Goal: Transaction & Acquisition: Obtain resource

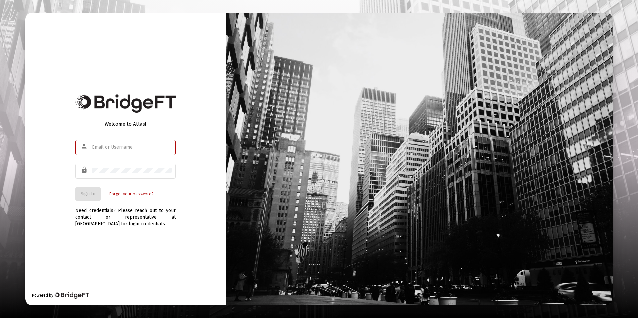
click at [138, 145] on input "text" at bounding box center [132, 147] width 80 height 5
type input "[EMAIL_ADDRESS][DOMAIN_NAME]"
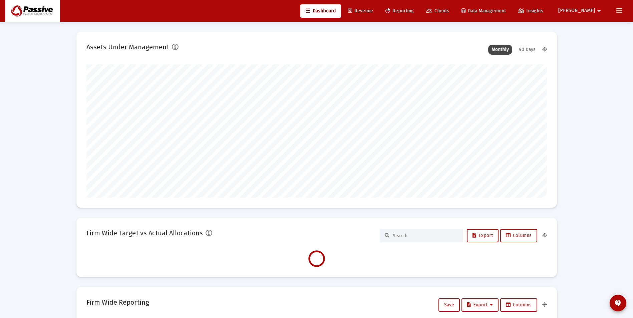
scroll to position [133, 248]
type input "[DATE]"
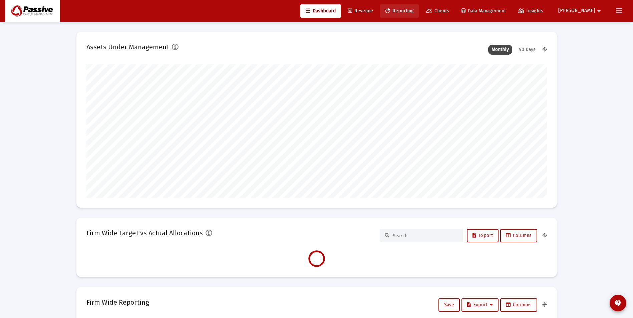
click at [414, 10] on span "Reporting" at bounding box center [399, 11] width 28 height 6
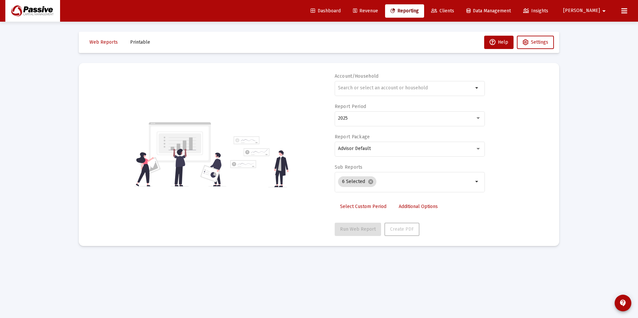
click at [137, 43] on span "Printable" at bounding box center [140, 42] width 20 height 6
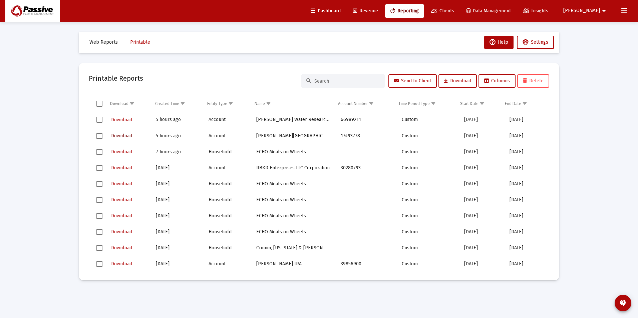
click at [121, 135] on span "Download" at bounding box center [121, 136] width 21 height 6
click at [606, 120] on div "Loading... Web Reports Printable Help Settings Printable Reports Send to Client…" at bounding box center [319, 159] width 638 height 318
click at [603, 11] on mat-icon "arrow_drop_down" at bounding box center [604, 10] width 8 height 13
click at [606, 44] on button "Logout" at bounding box center [600, 44] width 40 height 16
